Goal: Check status: Check status

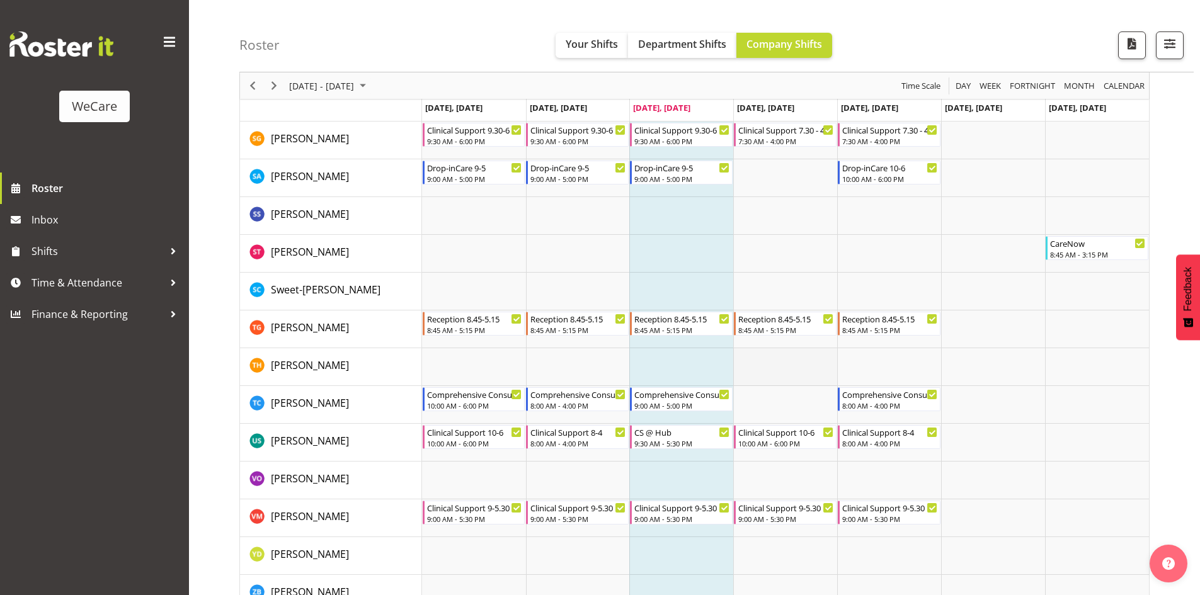
scroll to position [5074, 0]
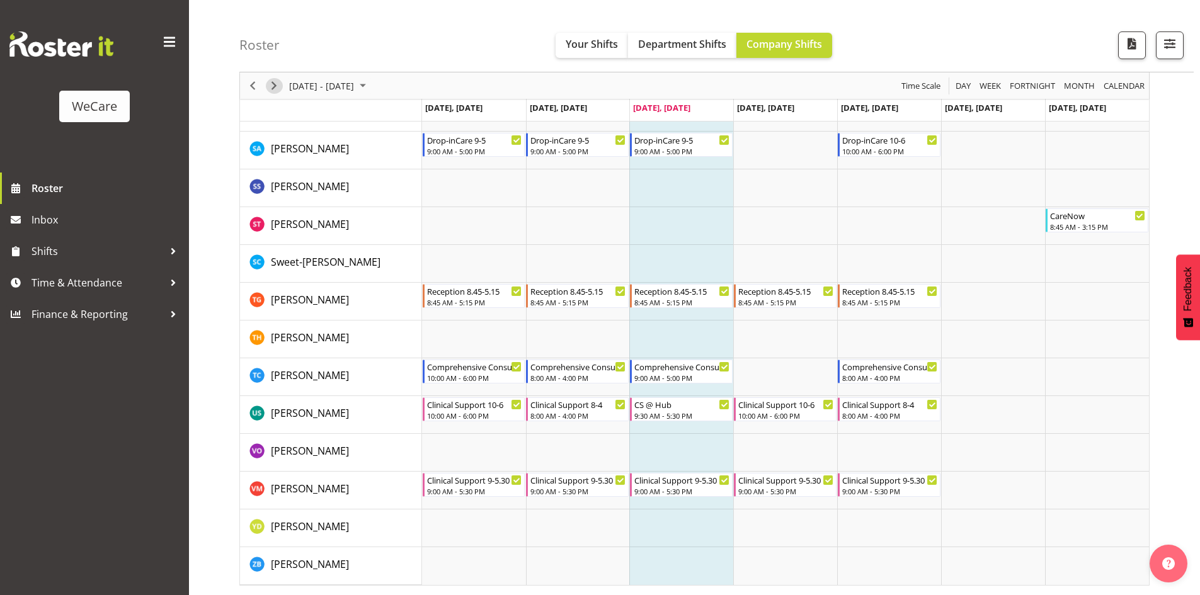
click at [278, 87] on span "Next" at bounding box center [274, 86] width 15 height 16
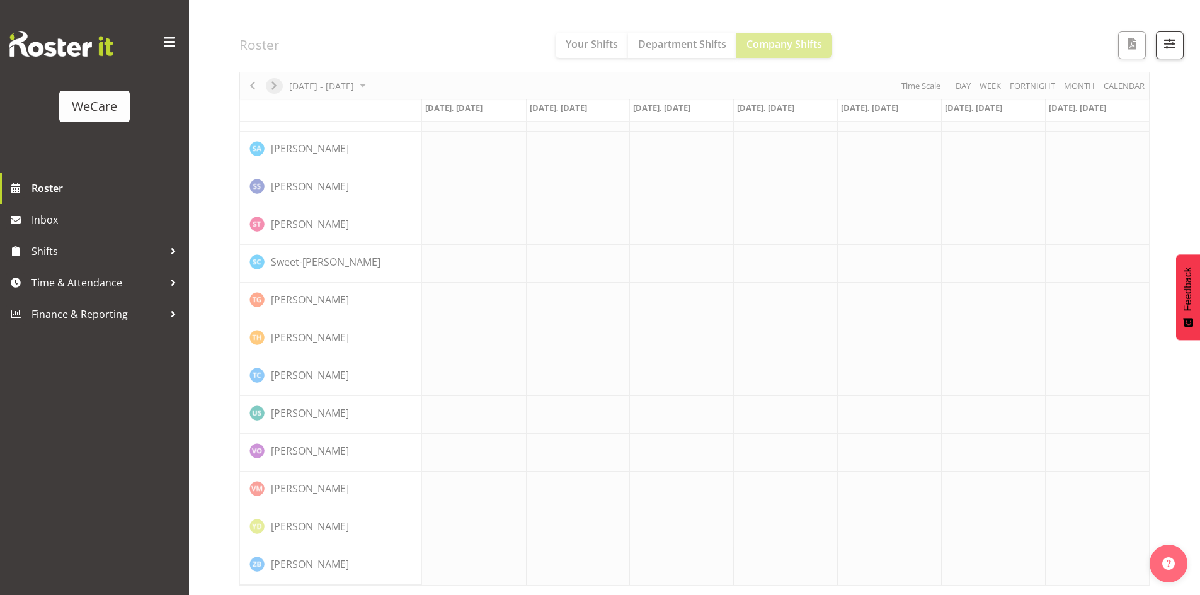
scroll to position [5001, 0]
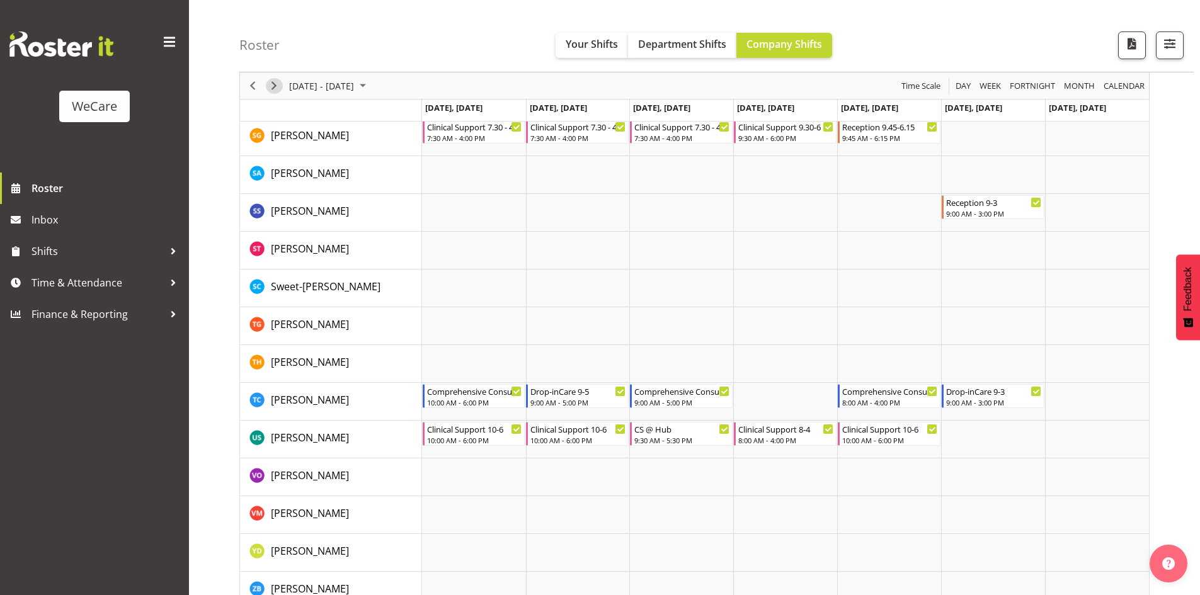
scroll to position [5025, 0]
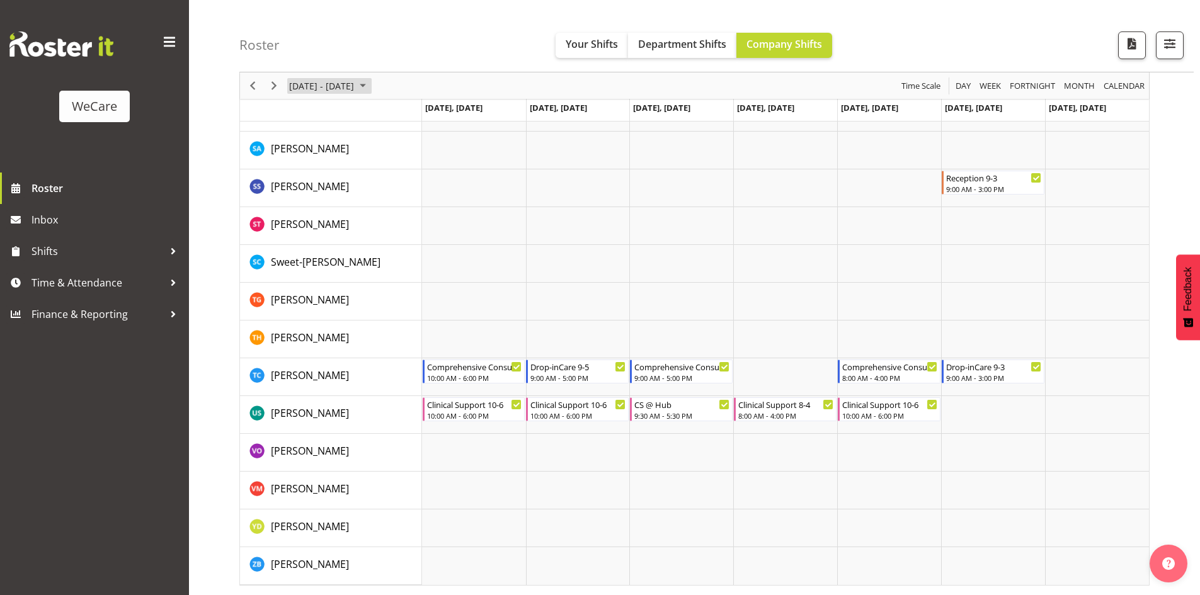
click at [370, 89] on span "September 08 - 14, 2025" at bounding box center [362, 86] width 15 height 16
click at [370, 88] on span "September 08 - 14, 2025" at bounding box center [362, 86] width 15 height 16
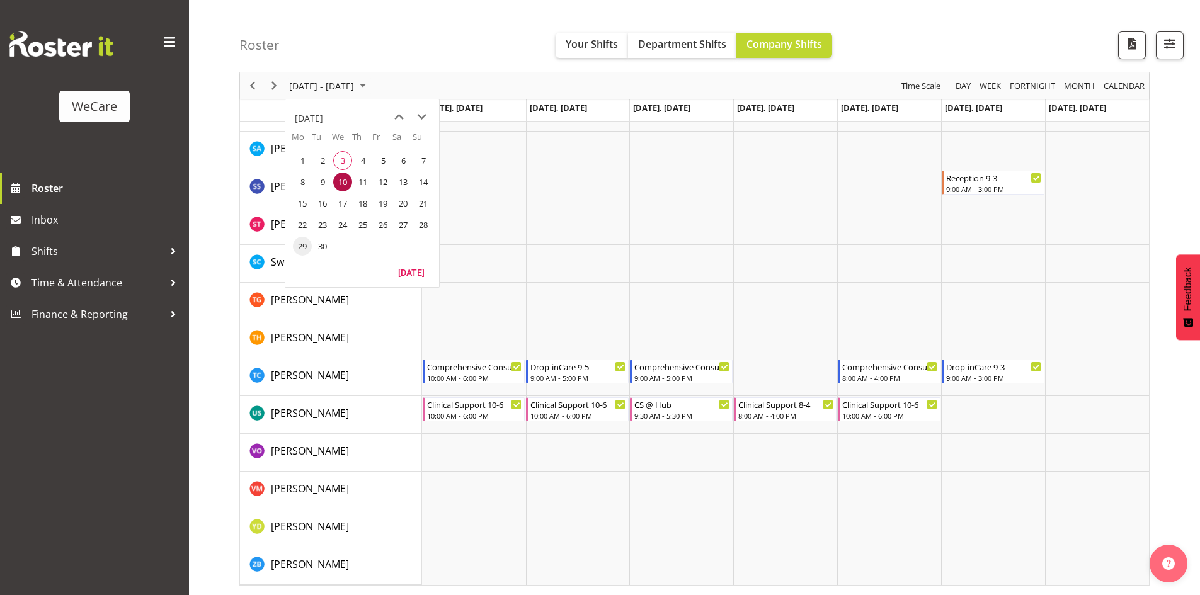
click at [304, 245] on span "29" at bounding box center [302, 246] width 19 height 19
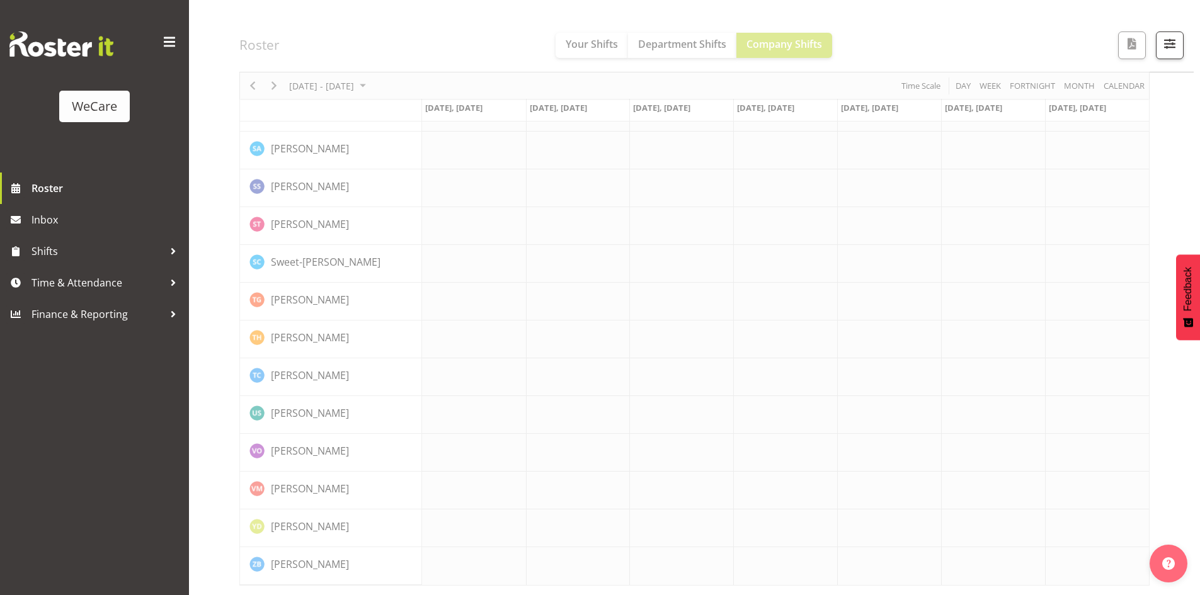
scroll to position [5001, 0]
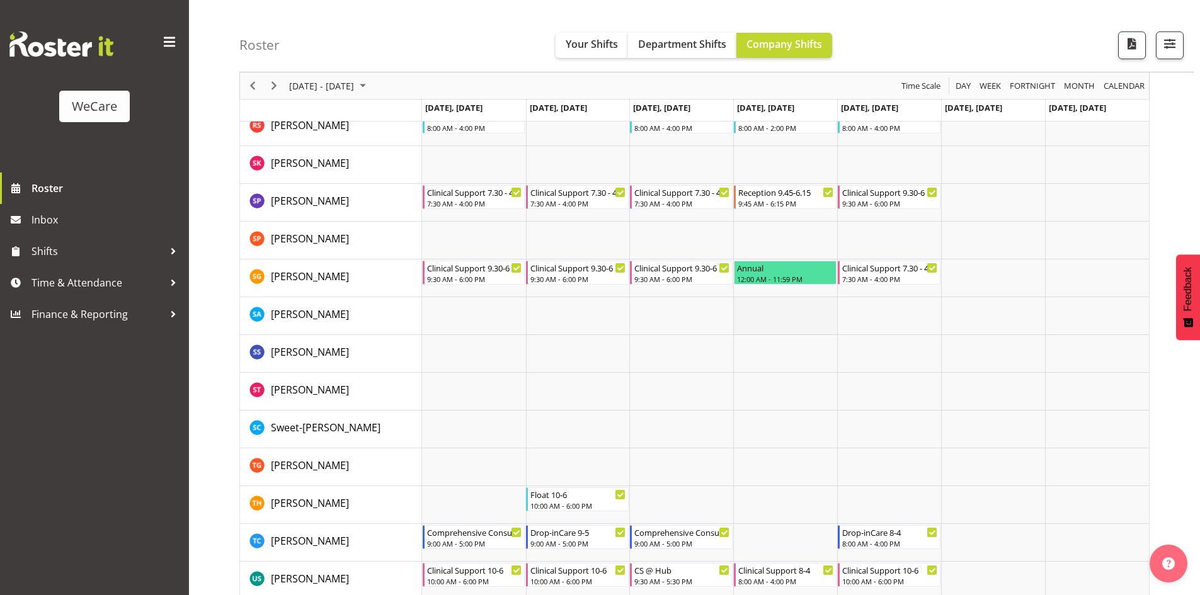
scroll to position [4836, 0]
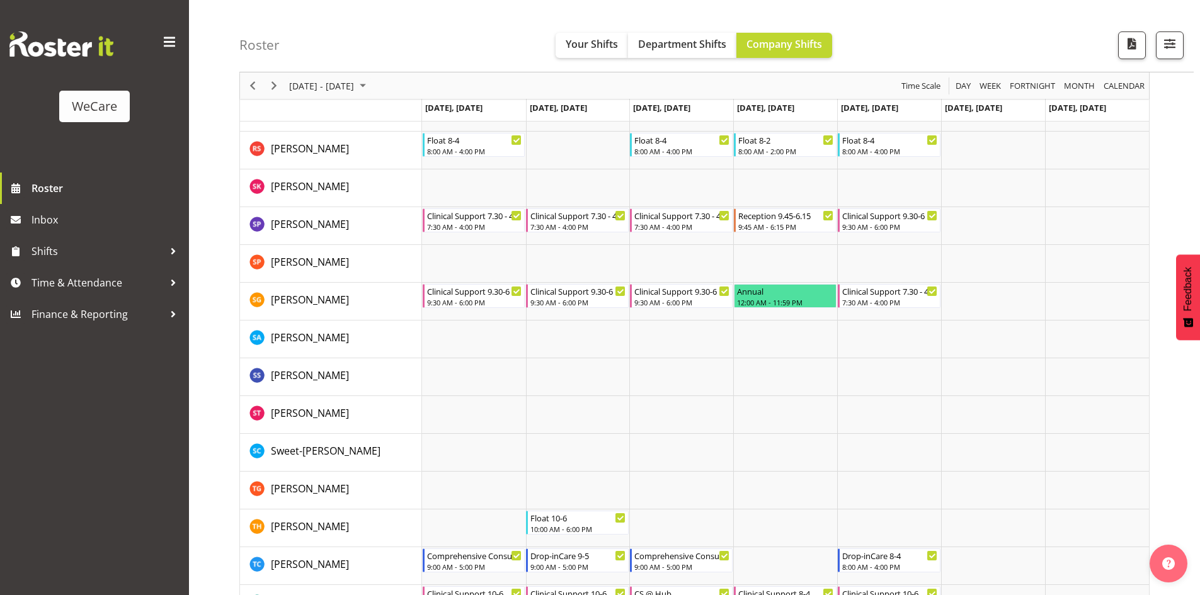
click at [885, 47] on div "Roster Your Shifts Department Shifts Company Shifts All Locations Clear Busines…" at bounding box center [716, 36] width 954 height 72
drag, startPoint x: 595, startPoint y: 30, endPoint x: 595, endPoint y: 38, distance: 8.2
click at [595, 33] on div "Roster Your Shifts Department Shifts Company Shifts All Locations Clear Busines…" at bounding box center [716, 36] width 954 height 72
click at [595, 40] on span "Your Shifts" at bounding box center [592, 44] width 52 height 14
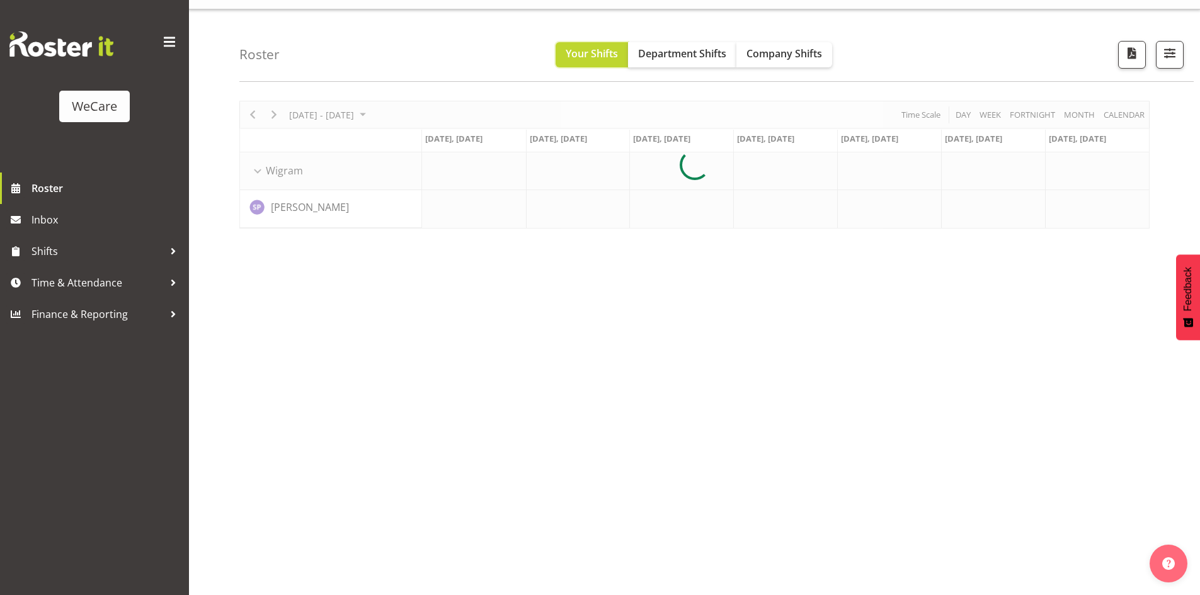
scroll to position [28, 0]
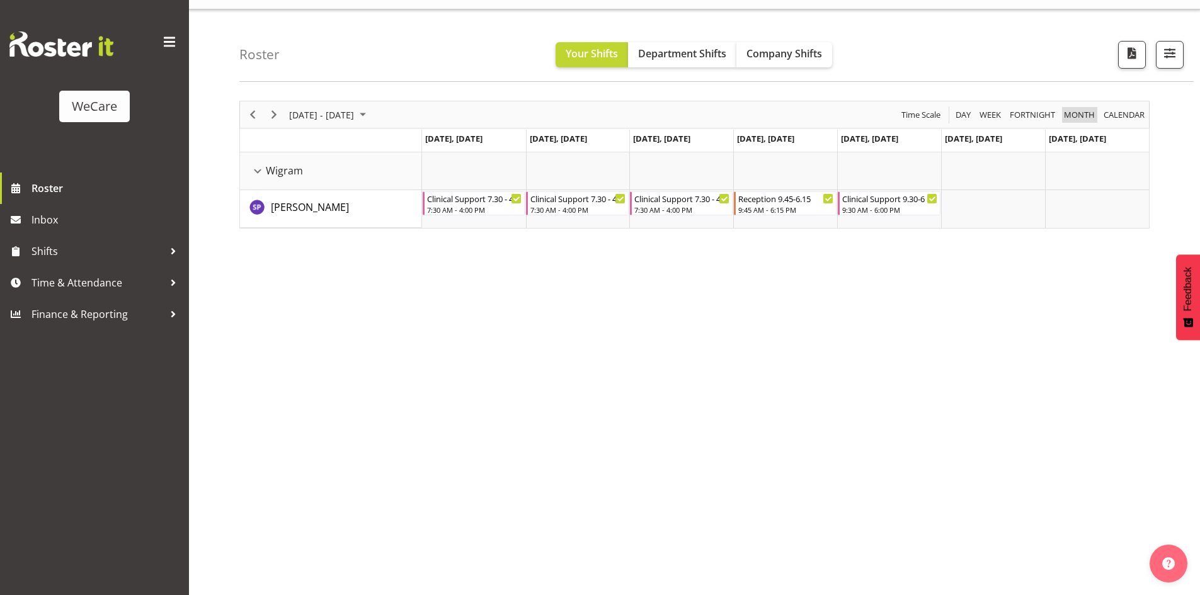
click at [1082, 119] on span "Month" at bounding box center [1079, 115] width 33 height 16
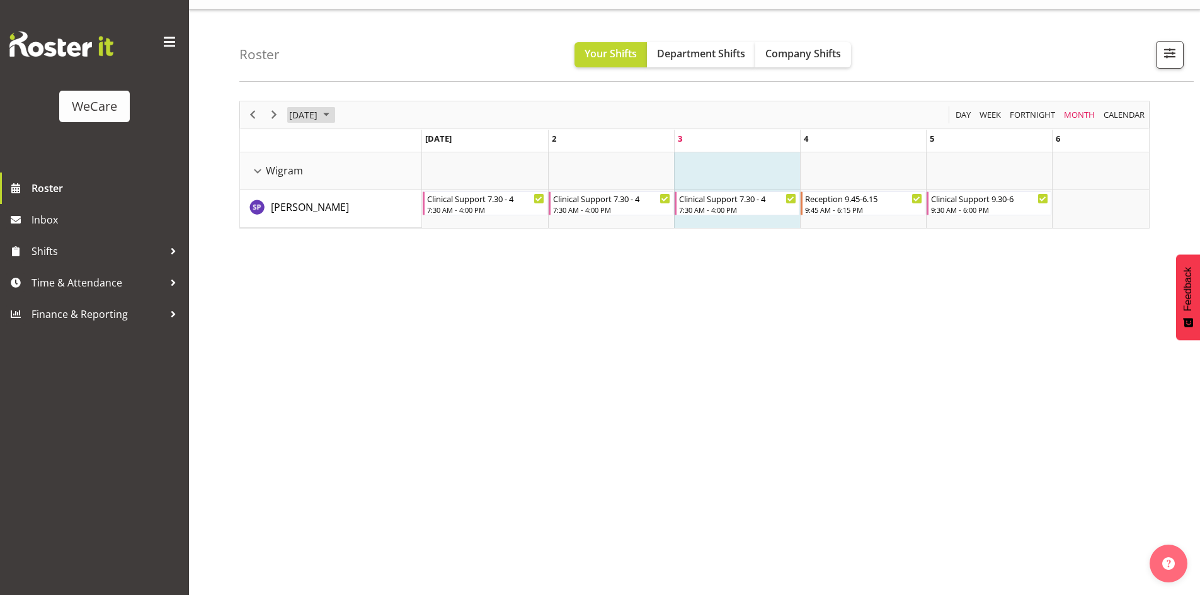
click at [319, 115] on span "[DATE]" at bounding box center [303, 115] width 31 height 16
click at [347, 258] on span "Oct" at bounding box center [345, 256] width 28 height 28
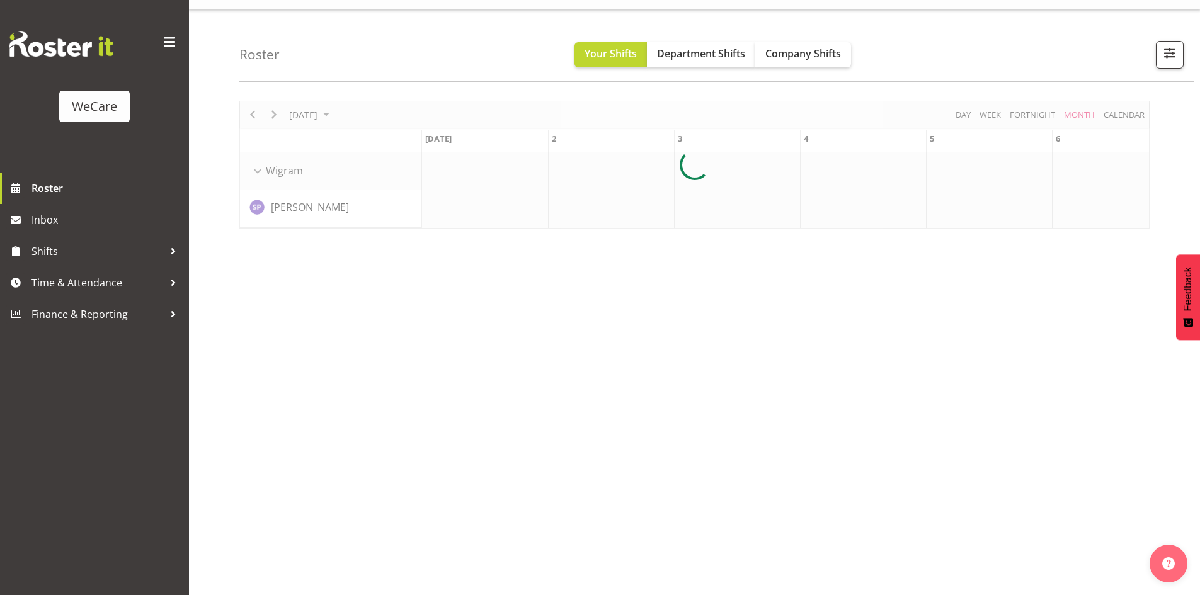
scroll to position [0, 3179]
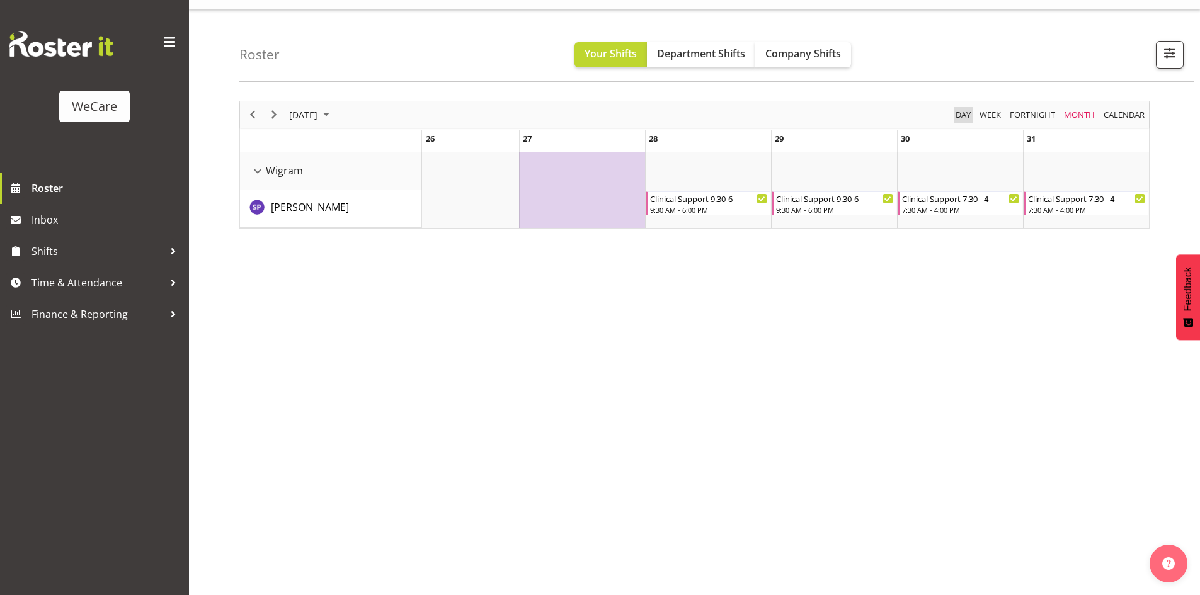
click at [960, 117] on span "Day" at bounding box center [963, 115] width 18 height 16
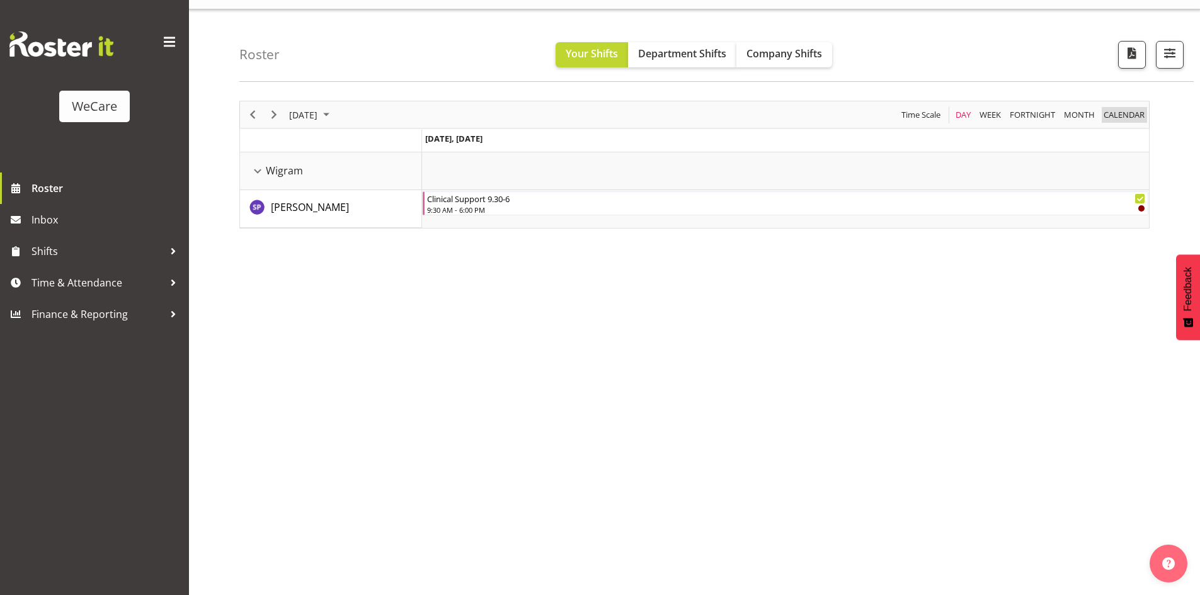
click at [1116, 118] on span "calendar" at bounding box center [1124, 115] width 43 height 16
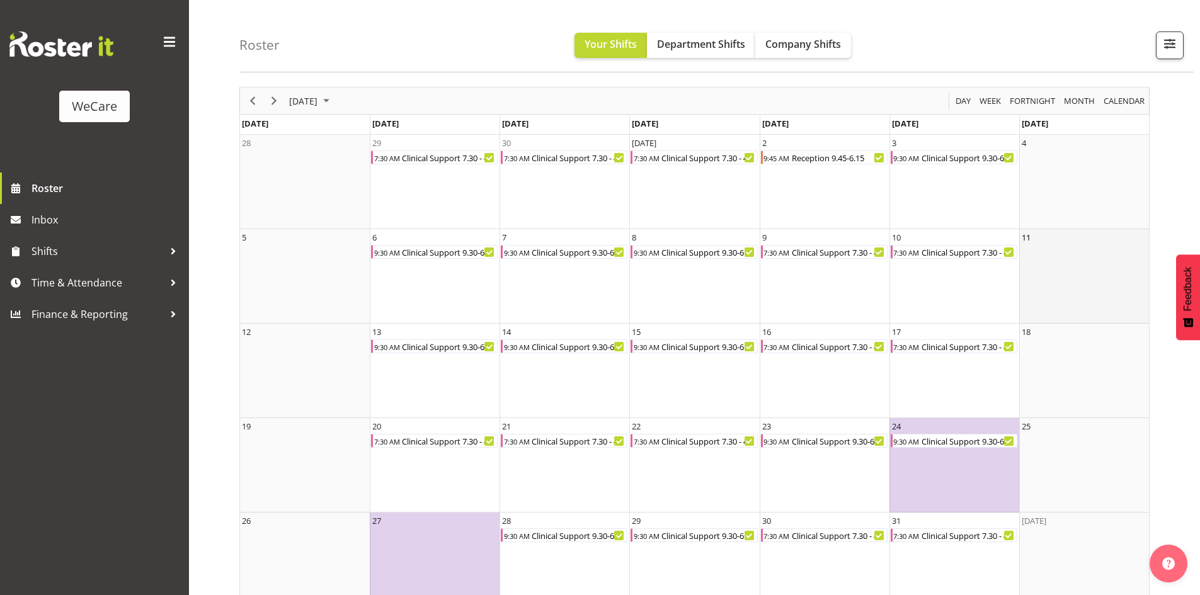
scroll to position [63, 0]
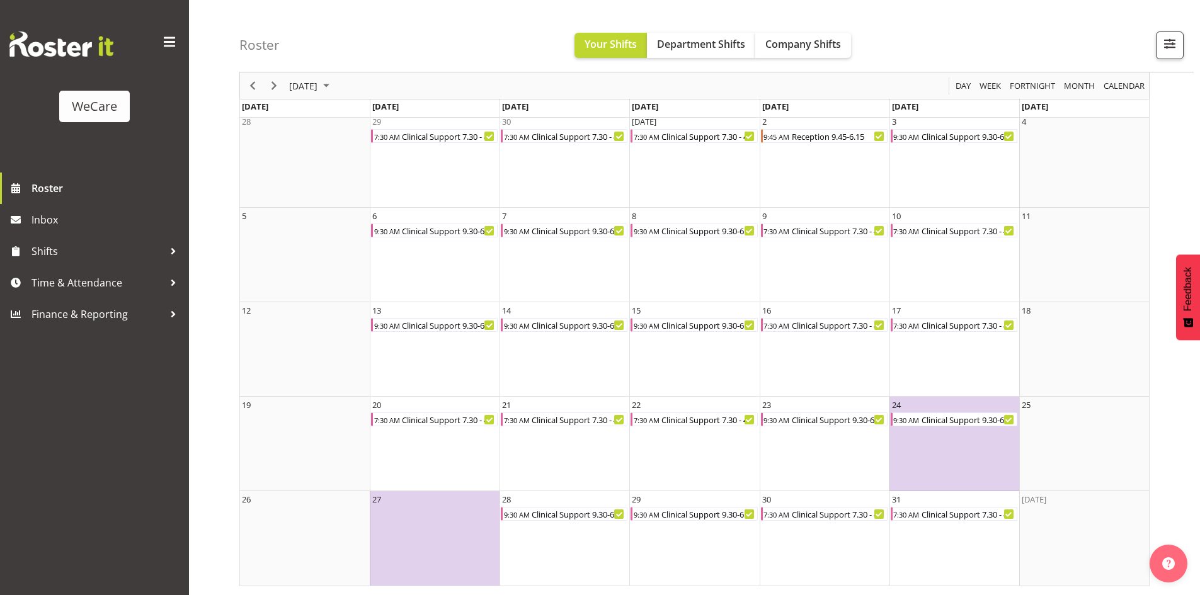
click at [996, 18] on div "Roster Your Shifts Department Shifts Company Shifts All Locations Clear Busines…" at bounding box center [716, 36] width 954 height 72
click at [272, 86] on span "Next" at bounding box center [274, 86] width 15 height 16
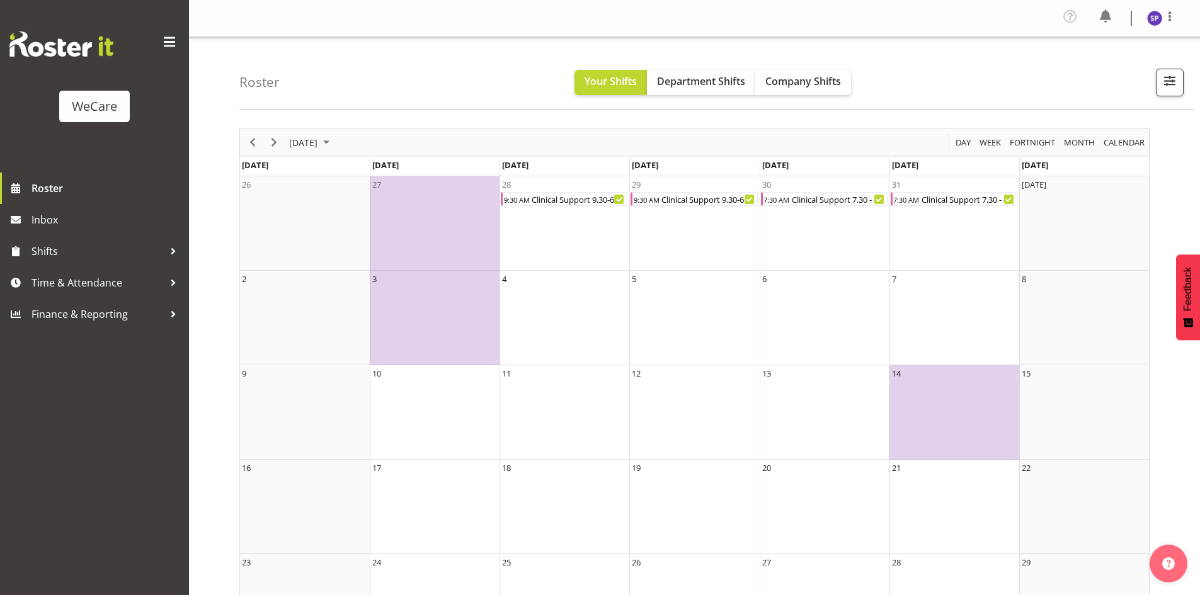
click at [251, 93] on div "Roster Your Shifts Department Shifts Company Shifts All Locations Clear Busines…" at bounding box center [716, 73] width 954 height 72
click at [246, 143] on span "Previous" at bounding box center [252, 143] width 15 height 16
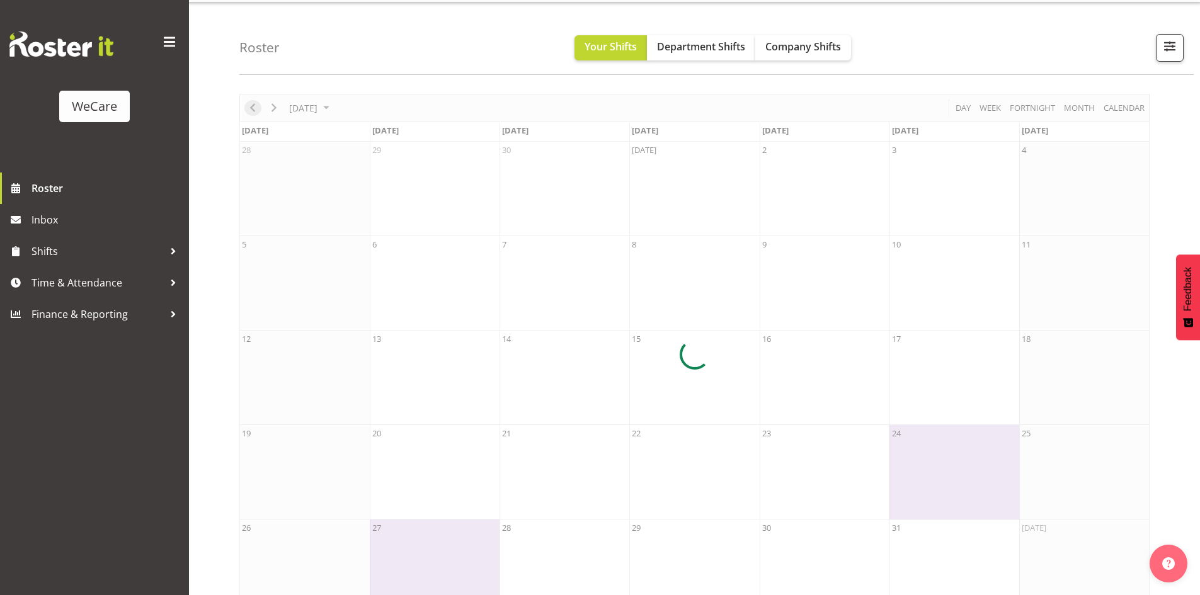
scroll to position [64, 0]
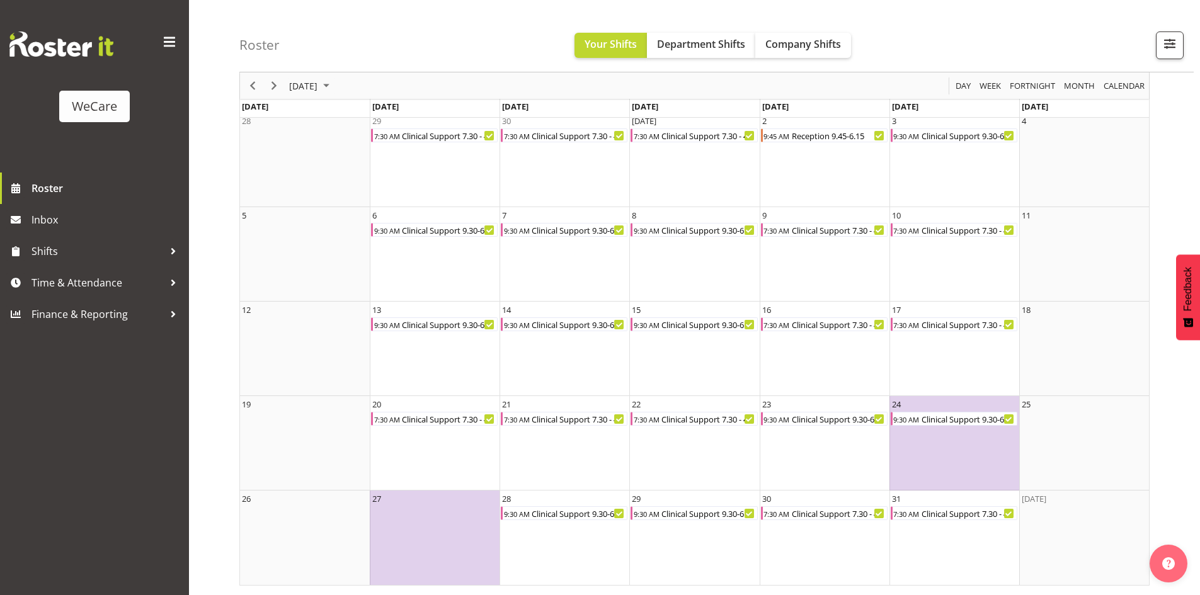
click at [508, 19] on div "Roster Your Shifts Department Shifts Company Shifts All Locations Clear Busines…" at bounding box center [716, 36] width 954 height 72
click at [815, 45] on span "Company Shifts" at bounding box center [803, 44] width 76 height 14
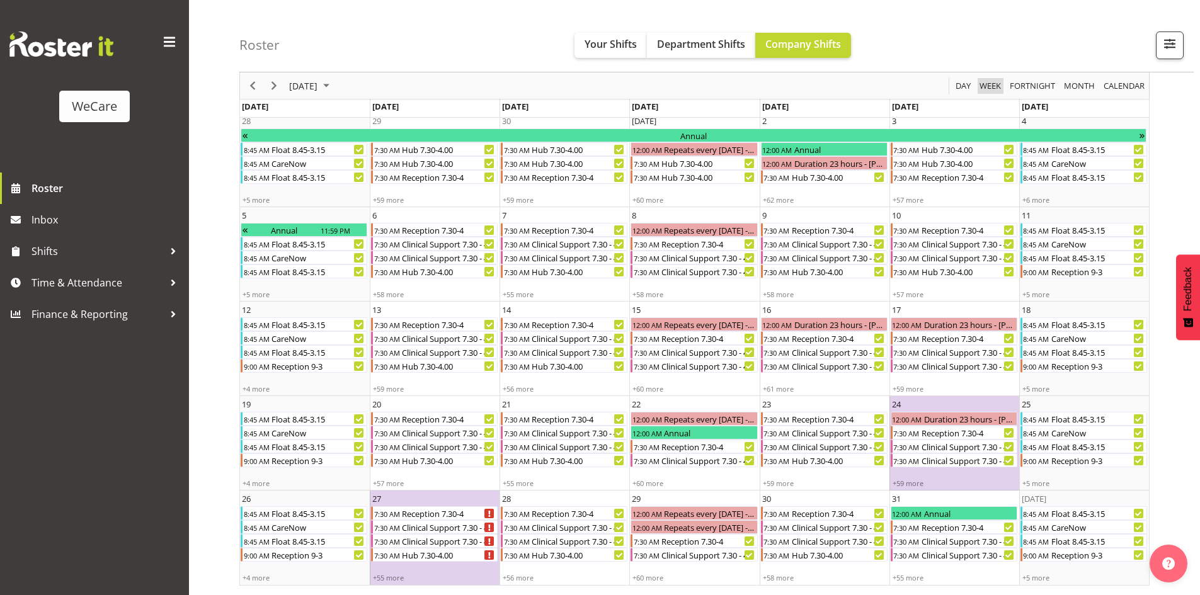
click at [995, 85] on span "Week" at bounding box center [990, 86] width 24 height 16
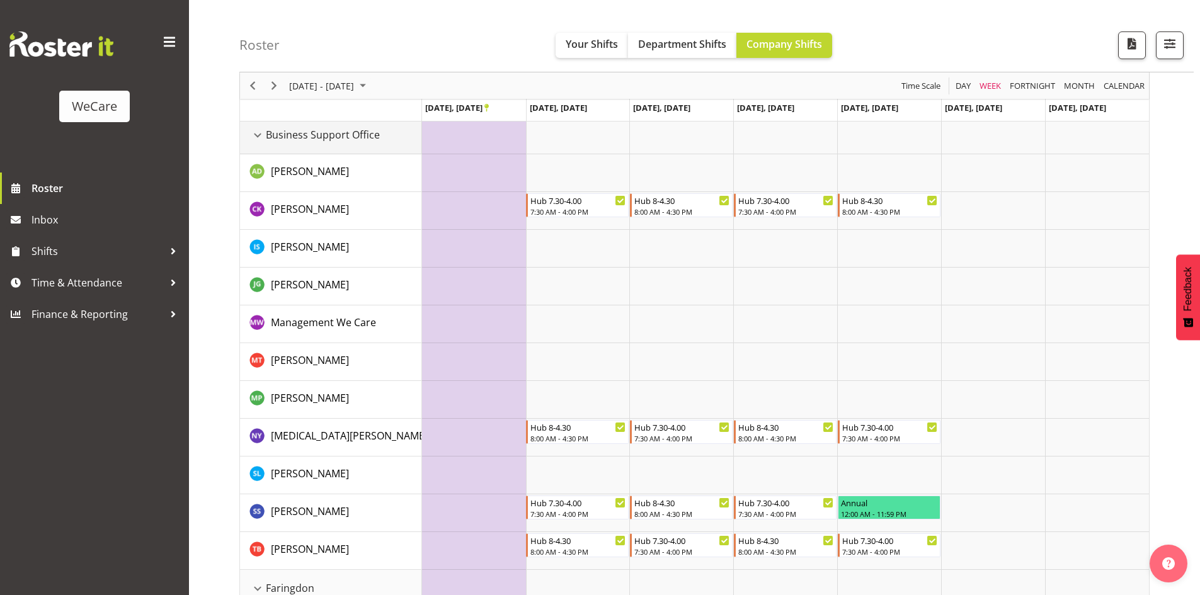
click at [258, 139] on div "Business Support Office resource" at bounding box center [257, 135] width 16 height 16
click at [261, 137] on div "Business Support Office resource" at bounding box center [257, 135] width 16 height 16
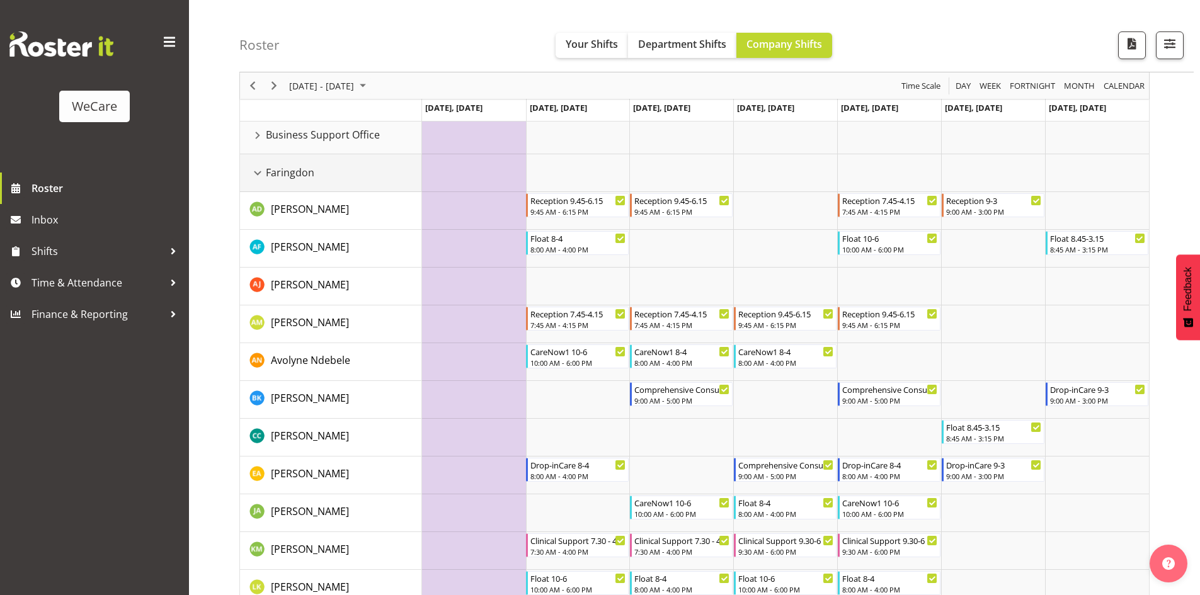
drag, startPoint x: 253, startPoint y: 173, endPoint x: 255, endPoint y: 190, distance: 17.8
click at [252, 172] on div "Faringdon resource" at bounding box center [257, 173] width 16 height 16
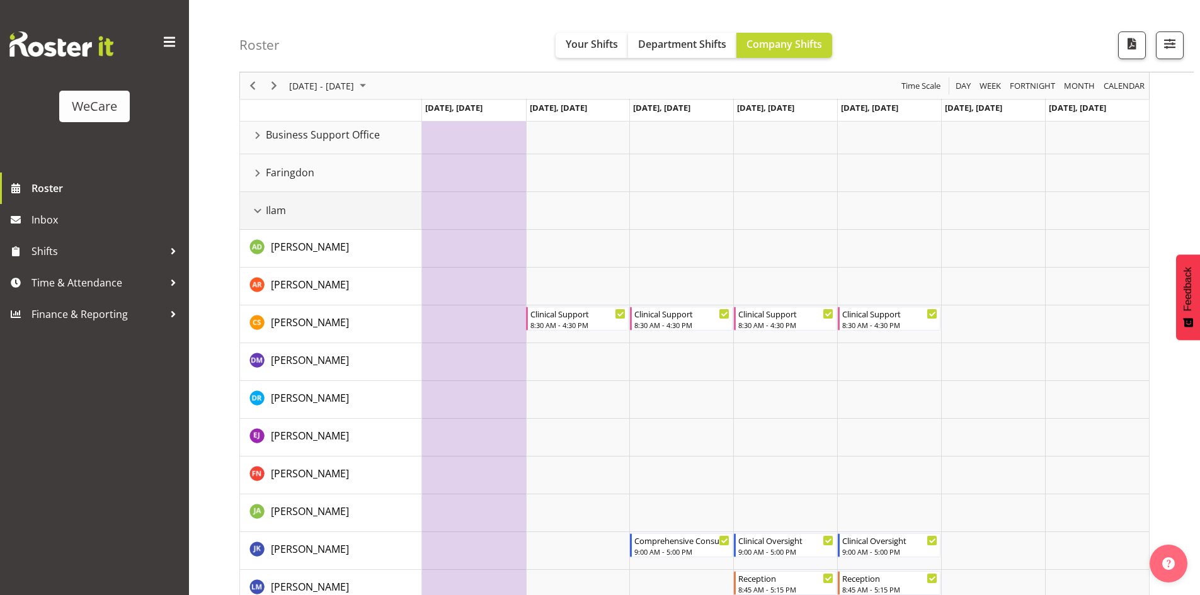
click at [260, 212] on div "Ilam resource" at bounding box center [257, 211] width 16 height 16
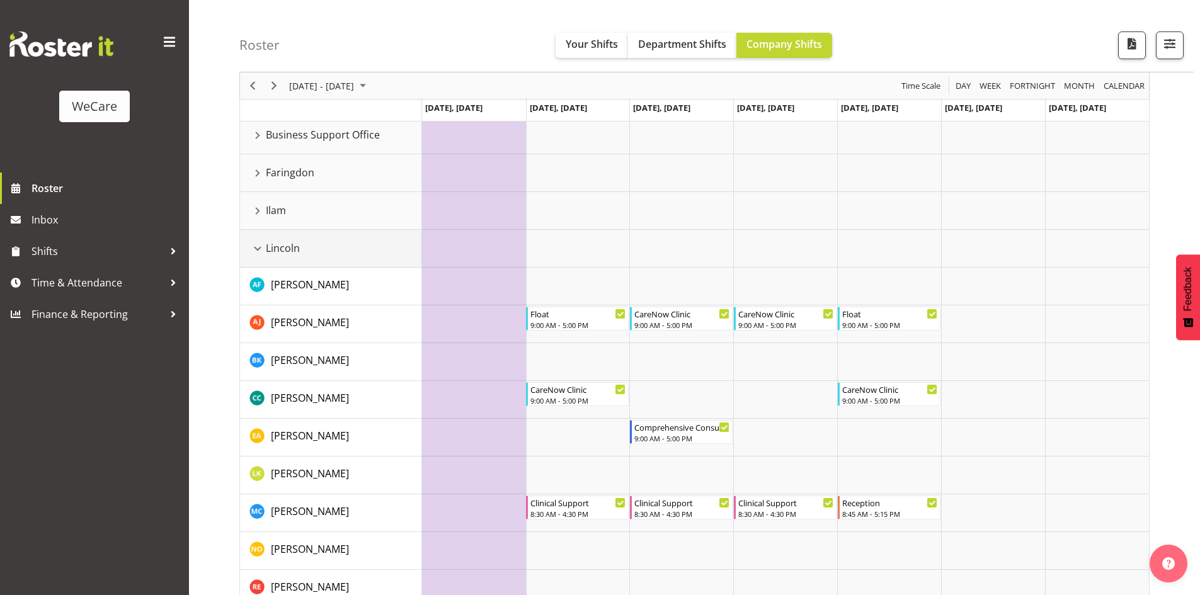
click at [260, 248] on div "Lincoln resource" at bounding box center [257, 249] width 16 height 16
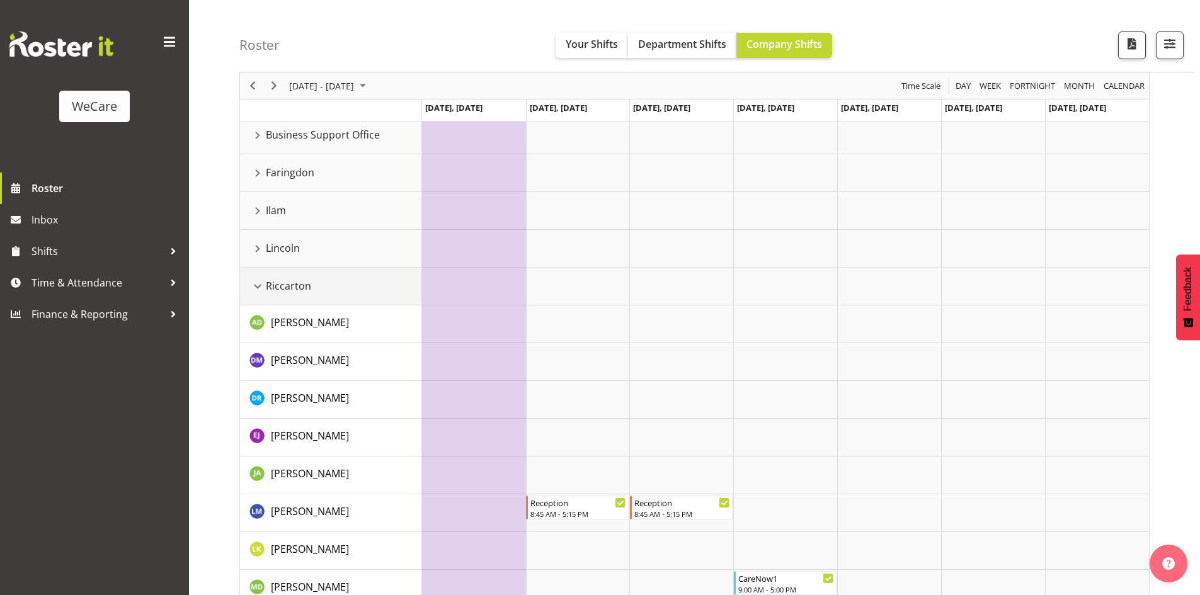
click at [259, 290] on div "Riccarton resource" at bounding box center [257, 286] width 16 height 16
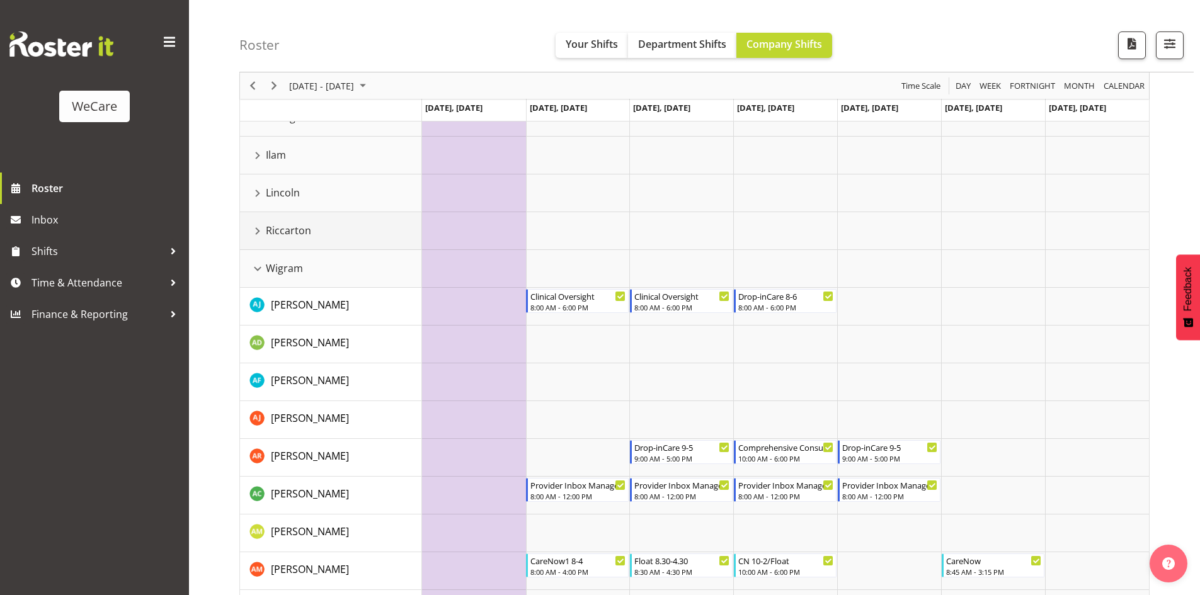
scroll to position [253, 0]
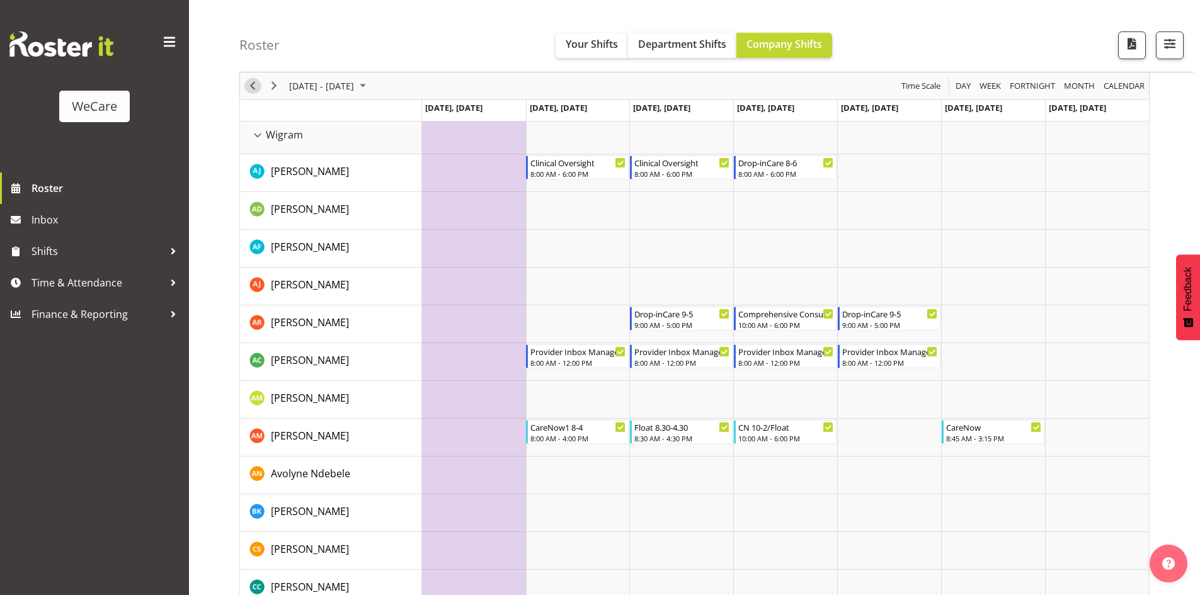
click at [259, 87] on span "Previous" at bounding box center [252, 86] width 15 height 16
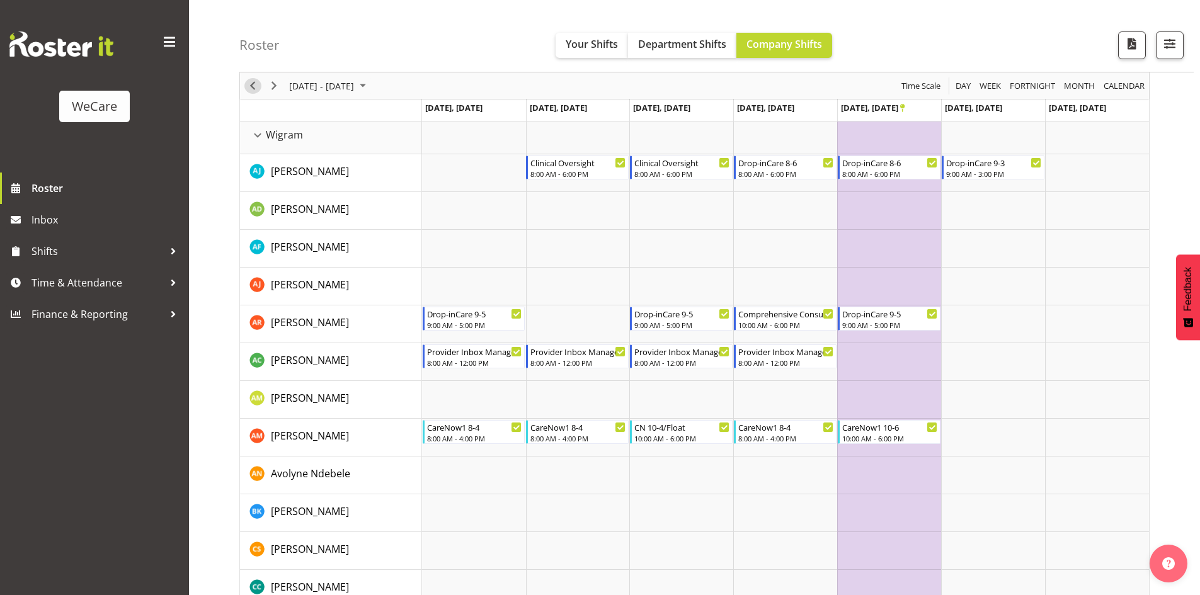
click at [249, 88] on span "Previous" at bounding box center [252, 86] width 15 height 16
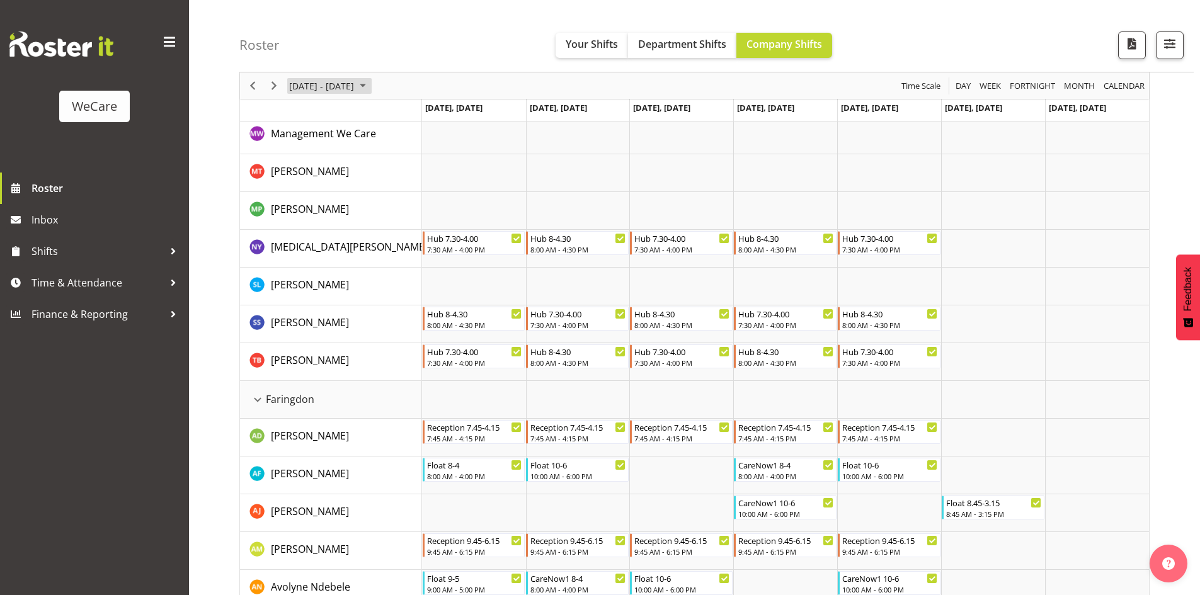
click at [341, 89] on span "[DATE] - [DATE]" at bounding box center [321, 86] width 67 height 16
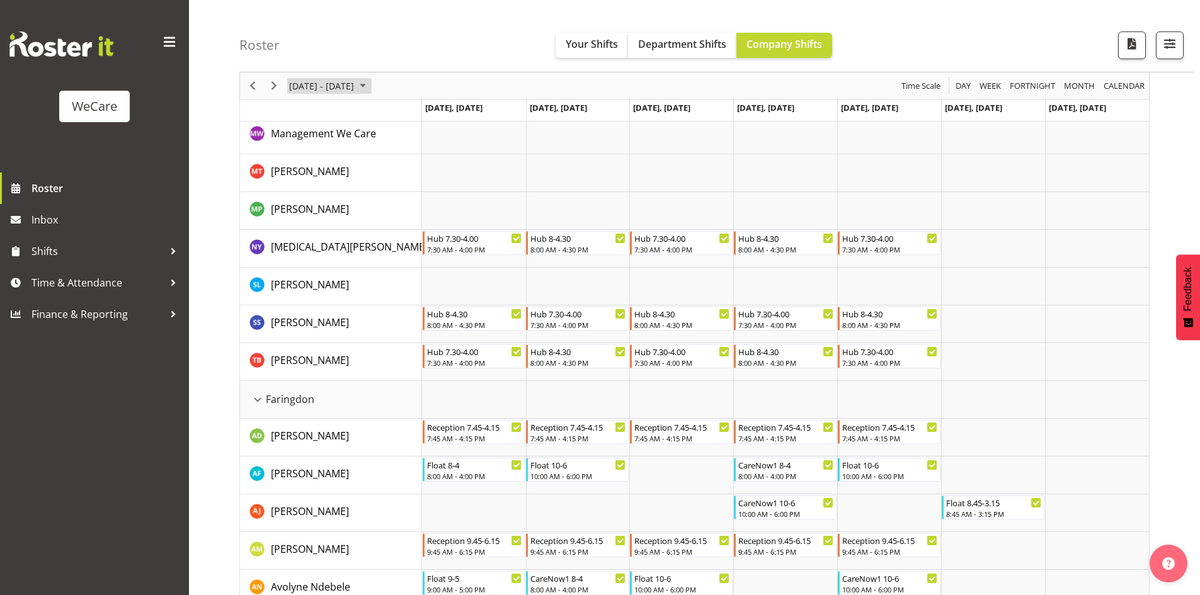
click at [355, 86] on span "[DATE] - [DATE]" at bounding box center [321, 86] width 67 height 16
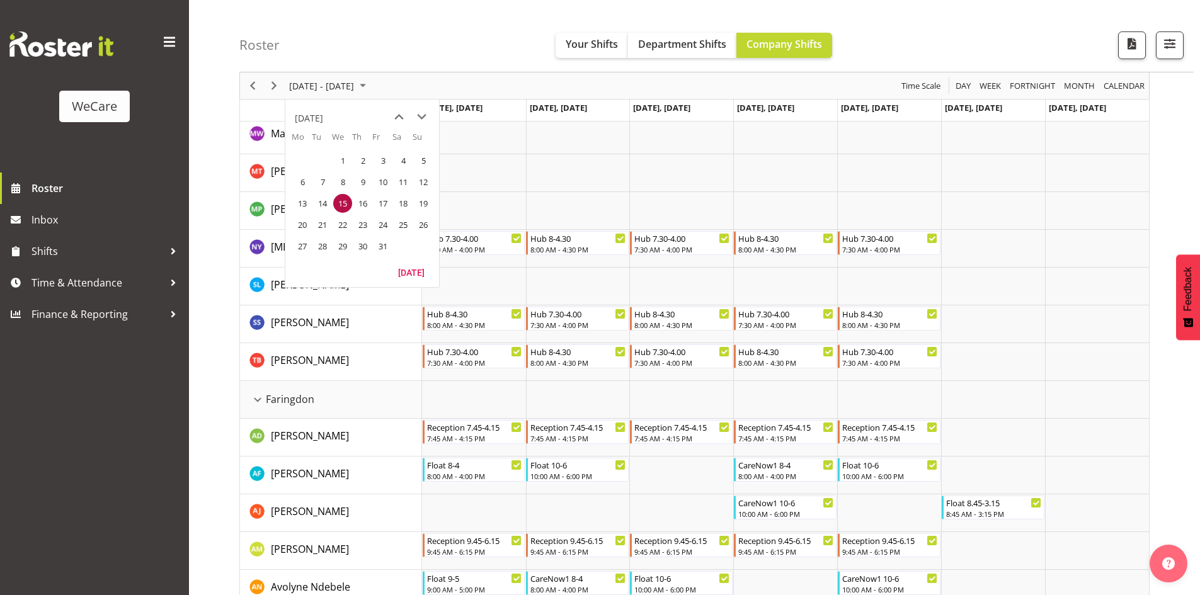
drag, startPoint x: 346, startPoint y: 161, endPoint x: 488, endPoint y: 420, distance: 294.7
click at [345, 160] on span "1" at bounding box center [342, 160] width 19 height 19
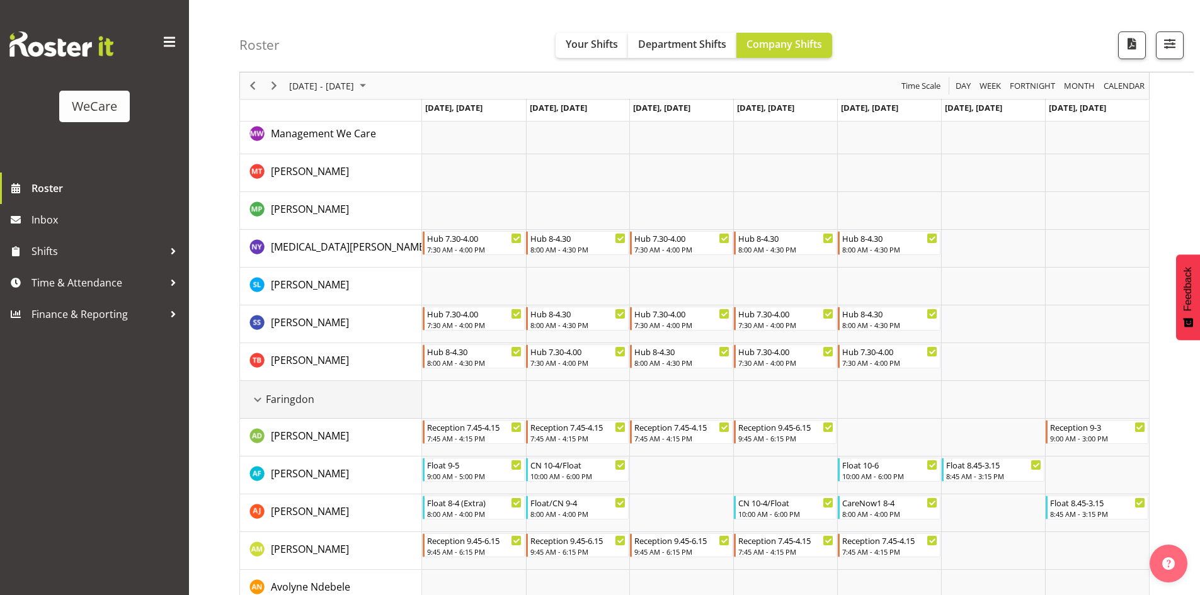
click at [258, 398] on div "Faringdon resource" at bounding box center [257, 400] width 16 height 16
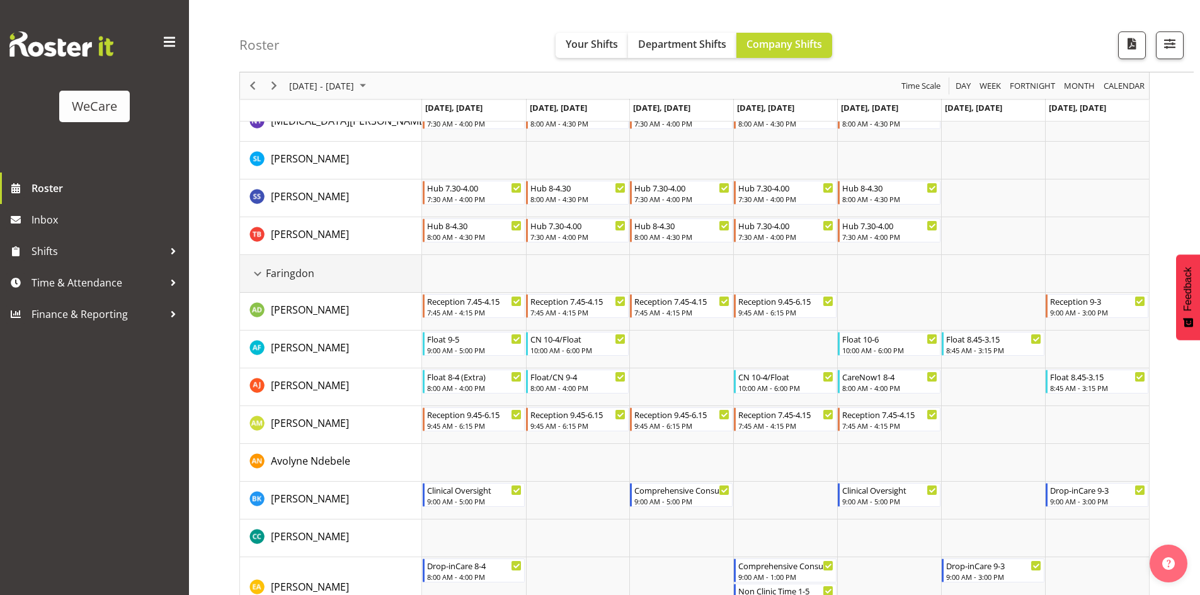
click at [260, 273] on div "Faringdon resource" at bounding box center [257, 274] width 16 height 16
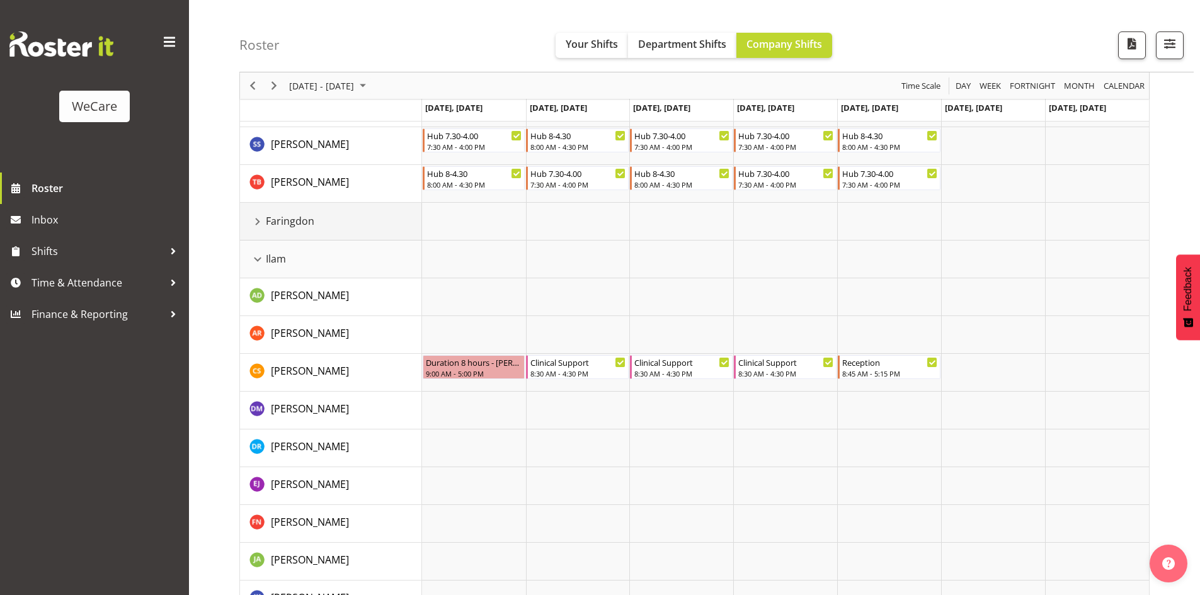
scroll to position [568, 0]
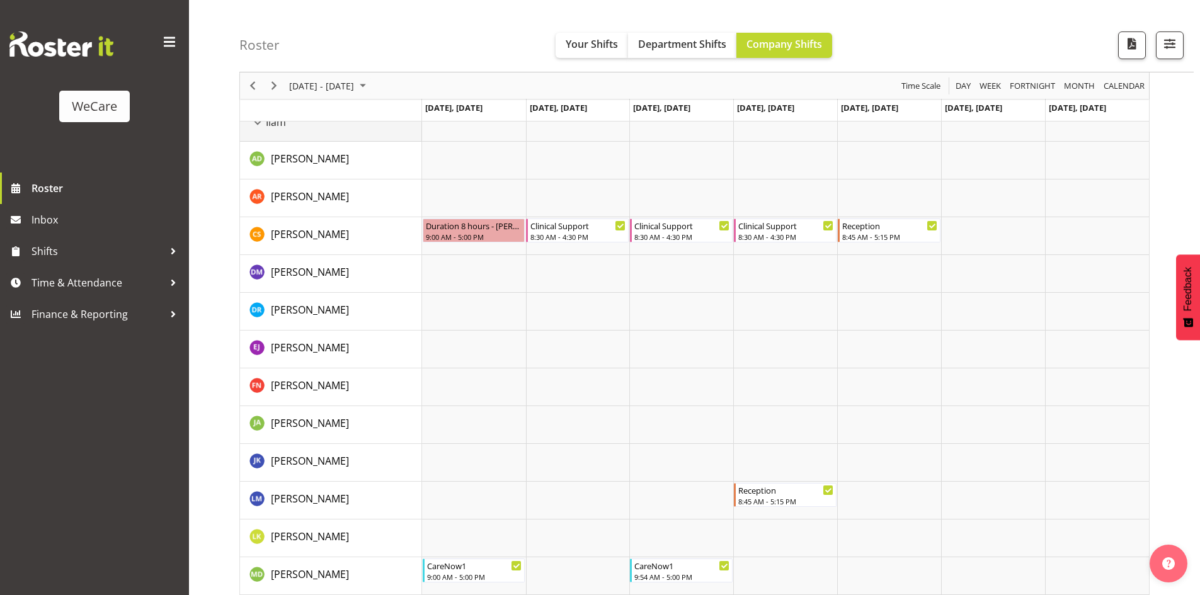
click at [260, 122] on div "Ilam resource" at bounding box center [257, 123] width 16 height 16
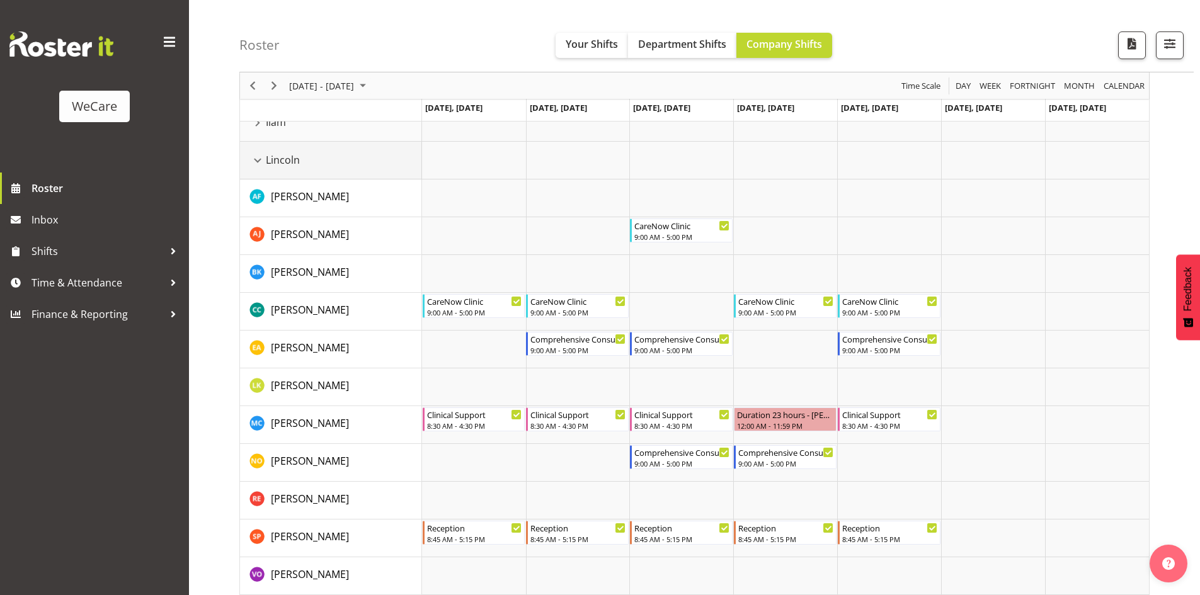
click at [258, 159] on div "Lincoln resource" at bounding box center [257, 160] width 16 height 16
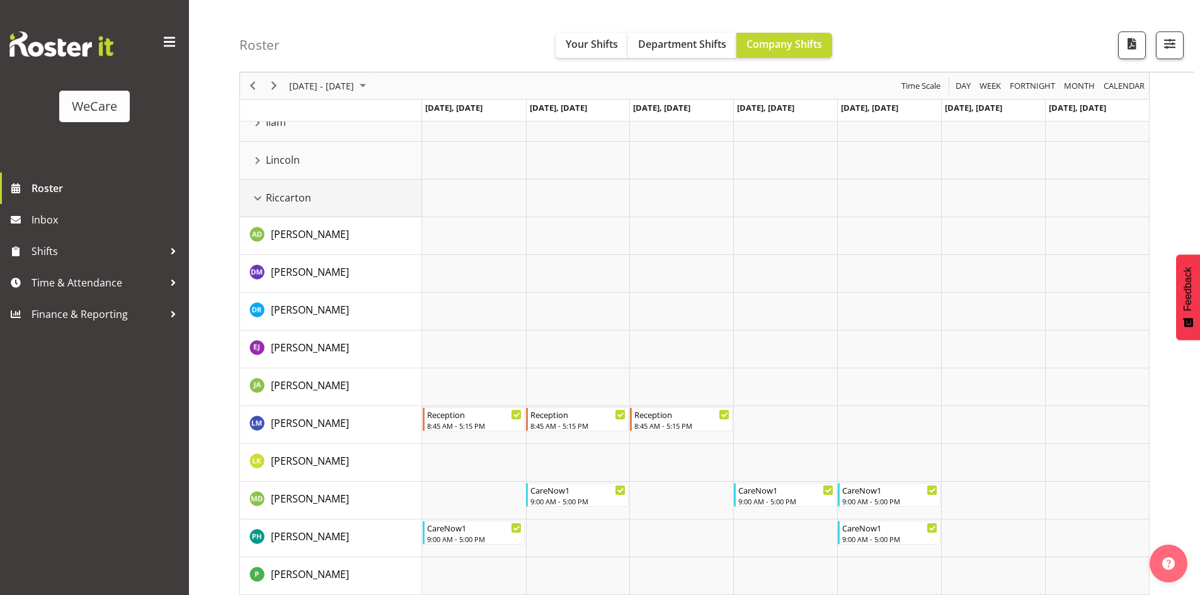
click at [258, 200] on div "Riccarton resource" at bounding box center [257, 198] width 16 height 16
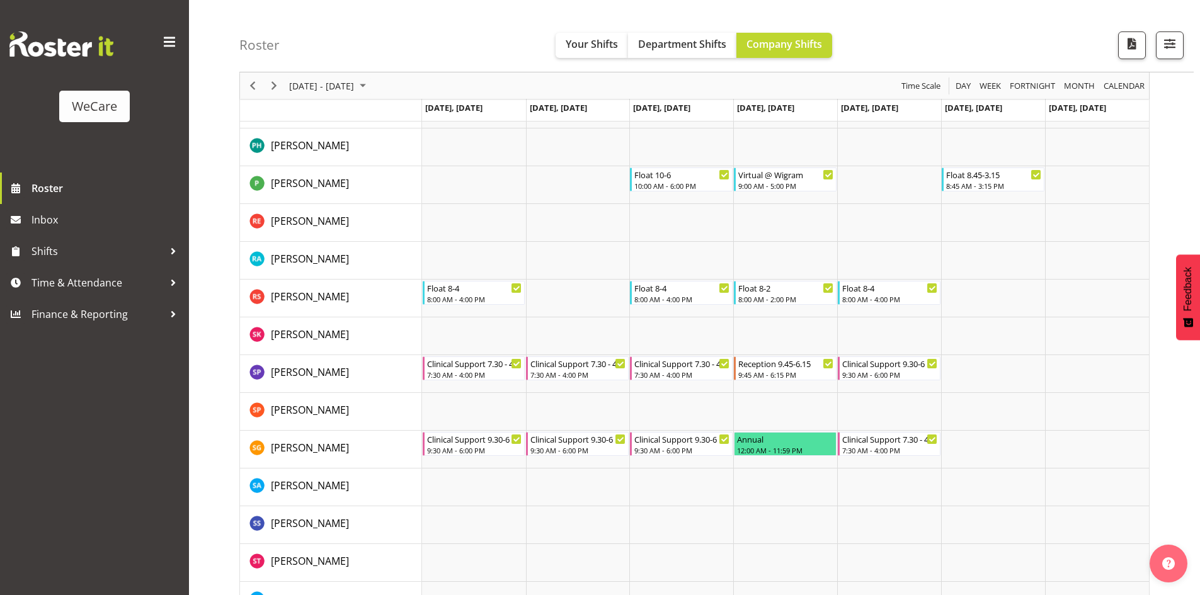
scroll to position [1891, 0]
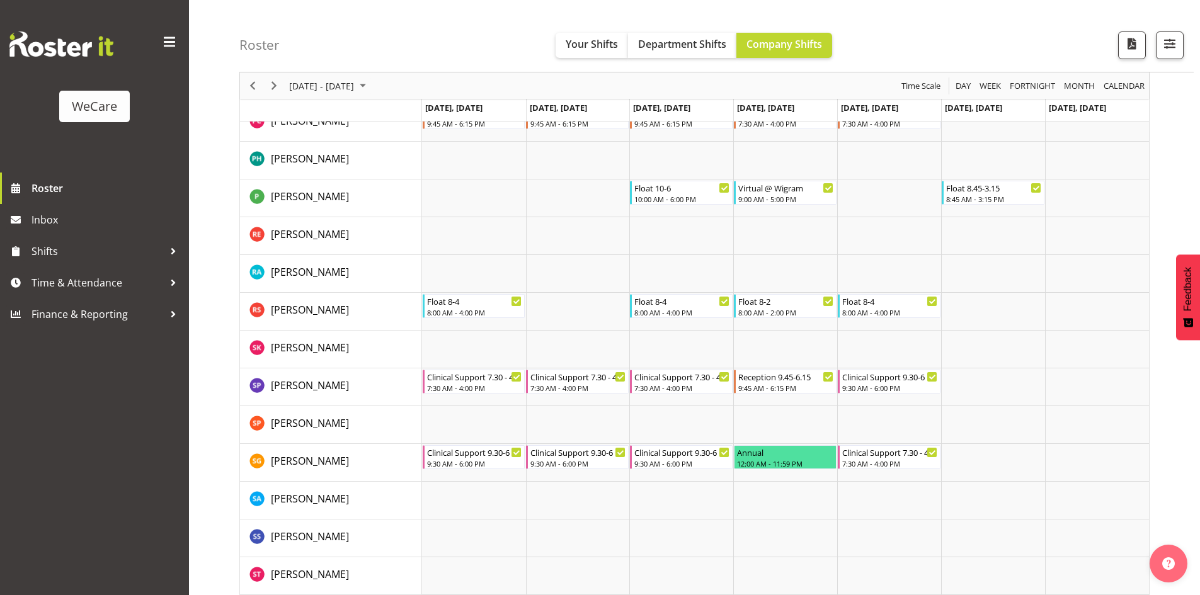
click at [547, 39] on div "Roster Your Shifts Department Shifts Company Shifts All Locations Clear Busines…" at bounding box center [716, 36] width 954 height 72
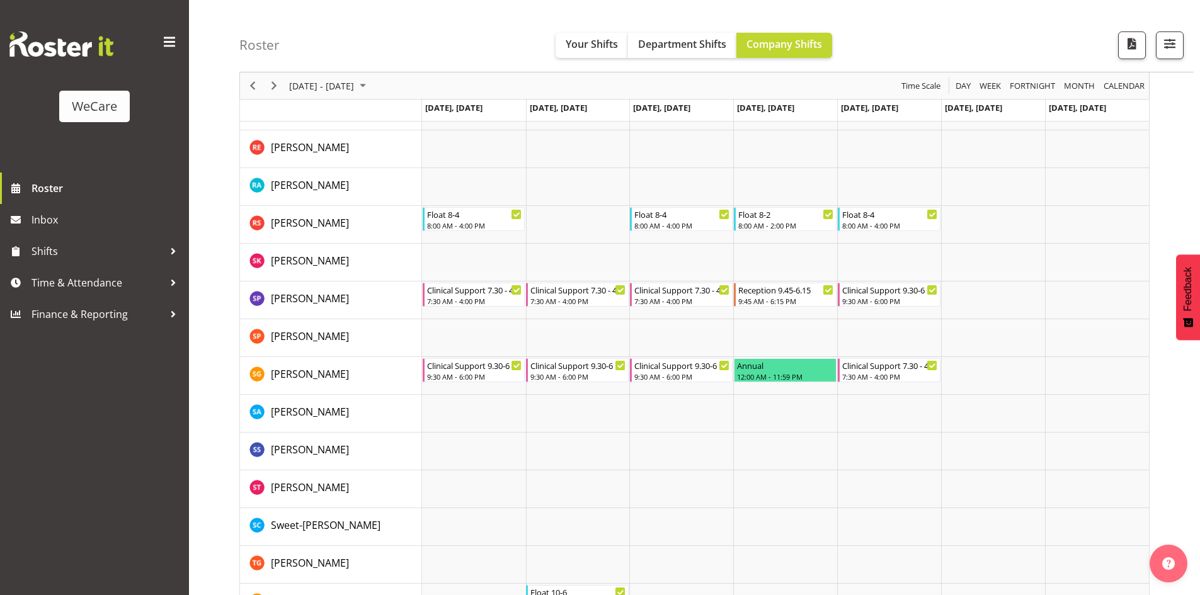
scroll to position [1989, 0]
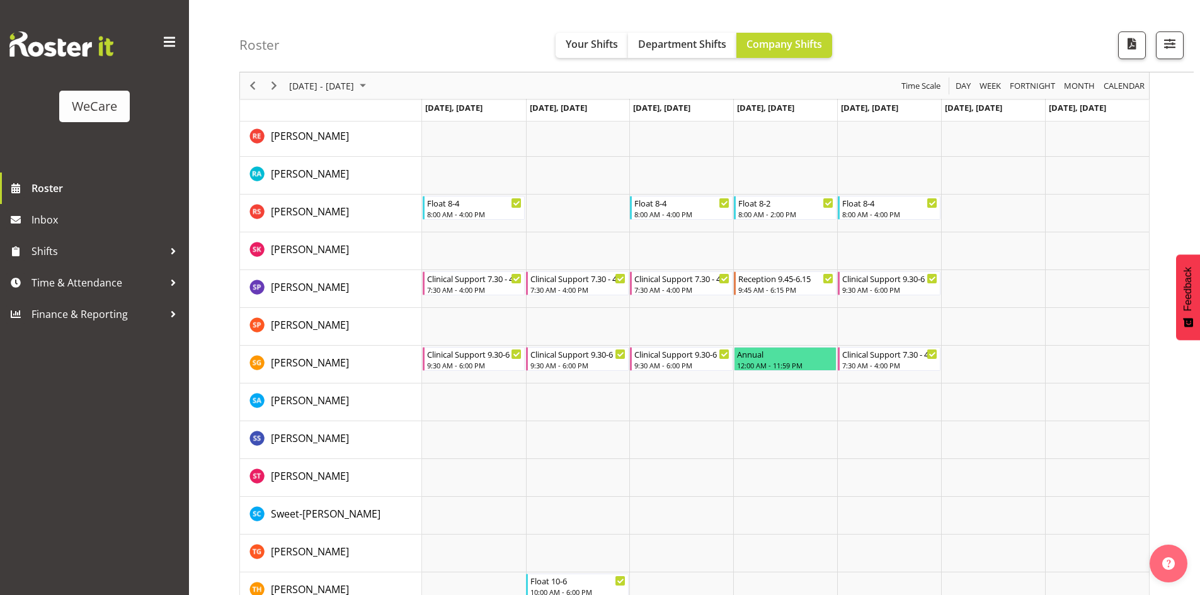
click at [114, 552] on div "WeCare Roster Inbox Shifts Time & Attendance Finance & Reporting" at bounding box center [94, 297] width 189 height 595
click at [355, 83] on span "[DATE] - [DATE]" at bounding box center [321, 86] width 67 height 16
click at [442, 101] on td "[DATE], [DATE]" at bounding box center [474, 110] width 104 height 23
click at [280, 89] on span "Next" at bounding box center [274, 86] width 15 height 16
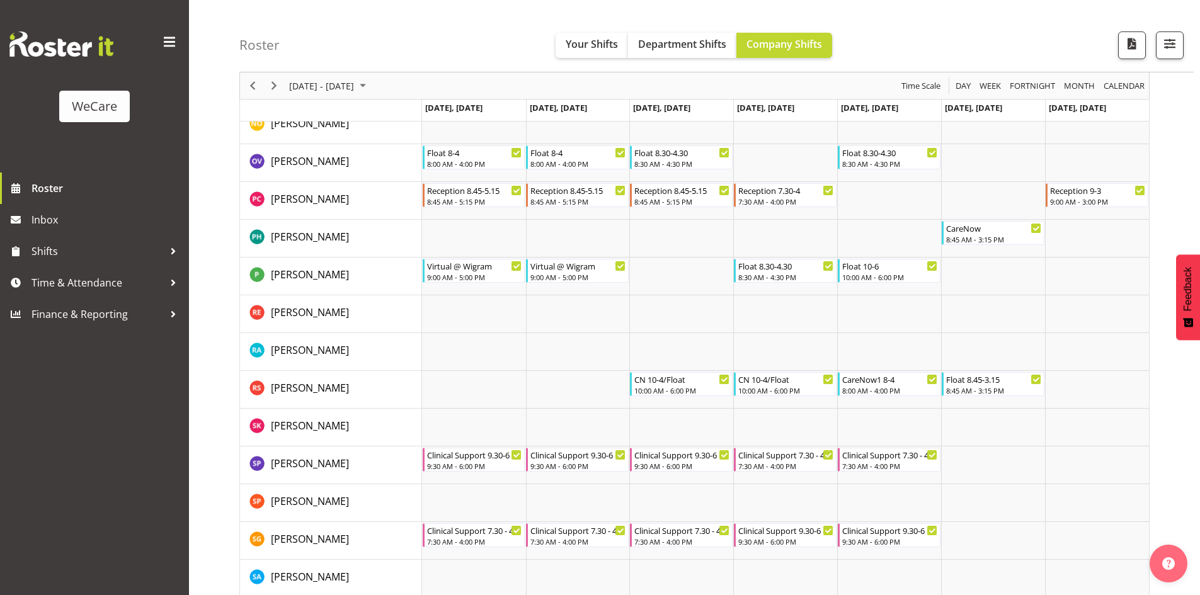
scroll to position [4635, 0]
